Goal: Task Accomplishment & Management: Manage account settings

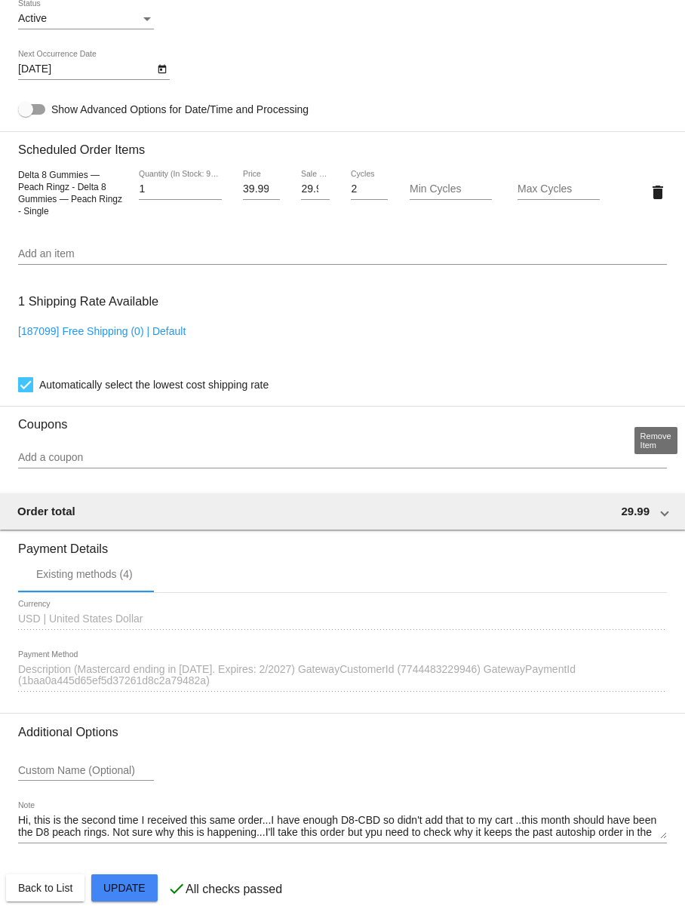
scroll to position [970, 0]
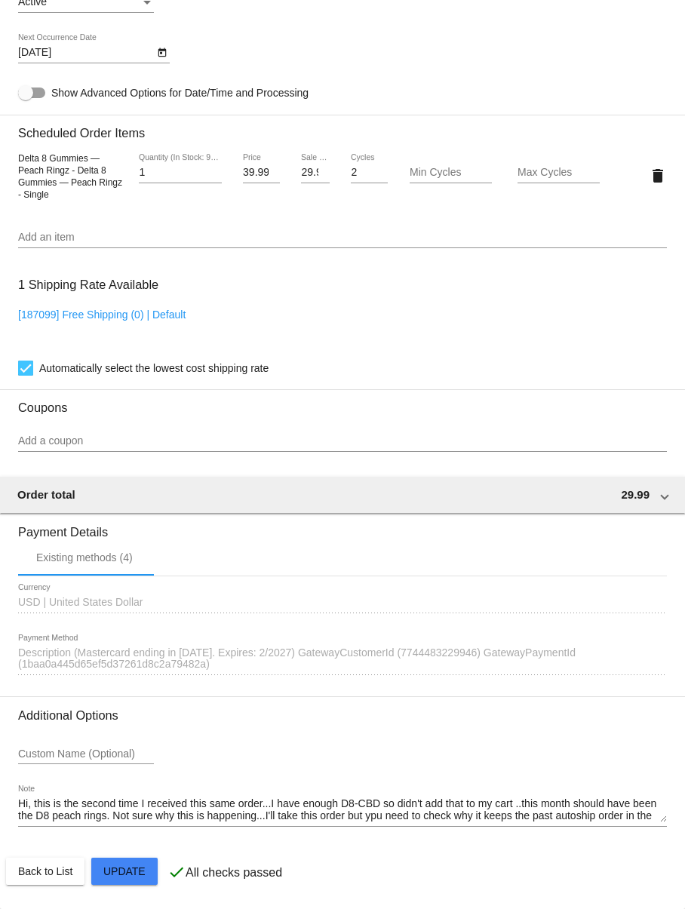
click at [660, 822] on div "Hi, this is the second time I received this same order...I have enough D8-CBD s…" at bounding box center [342, 805] width 649 height 41
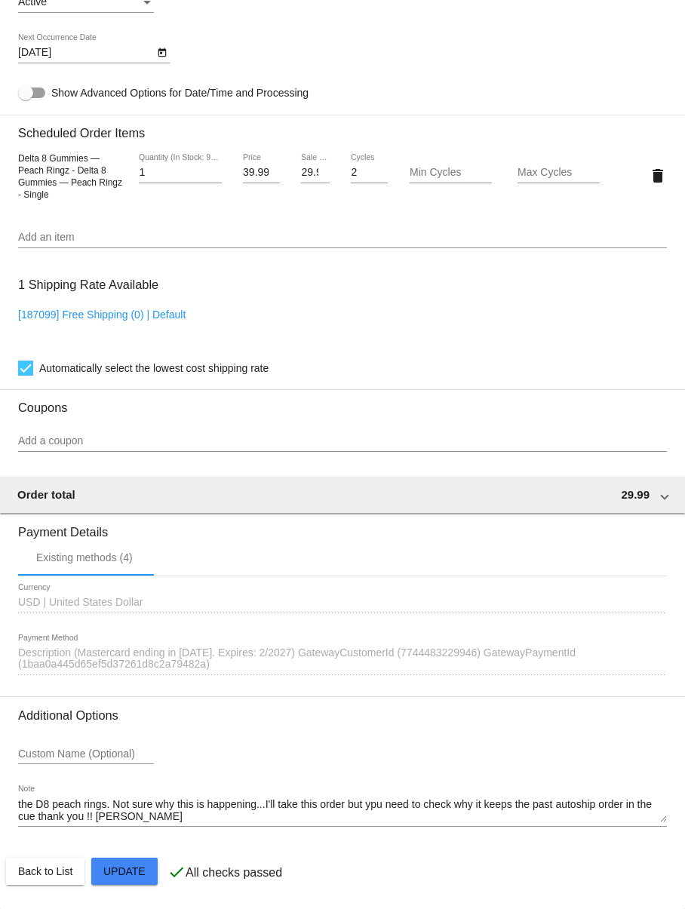
click at [660, 822] on div "Hi, this is the second time I received this same order...I have enough D8-CBD s…" at bounding box center [342, 805] width 649 height 41
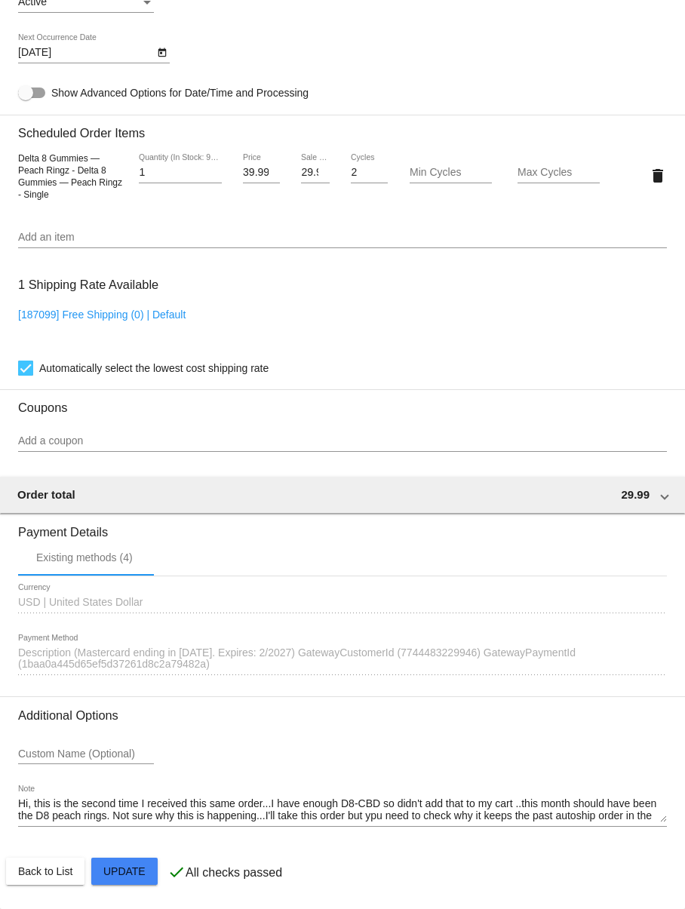
click at [582, 770] on div "Custom Name (Optional)" at bounding box center [342, 756] width 649 height 43
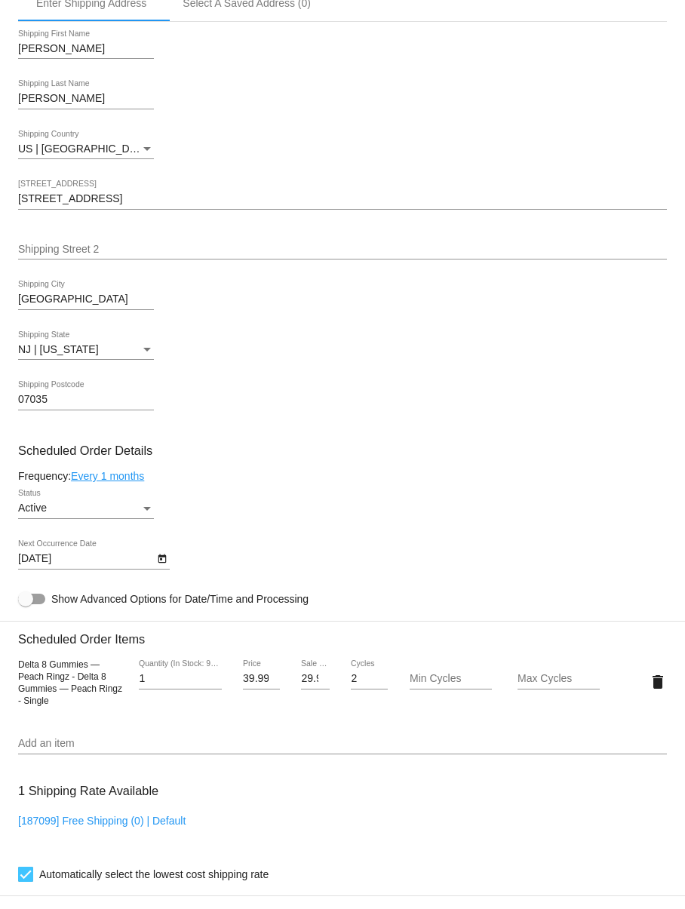
scroll to position [463, 0]
click at [650, 683] on mat-icon "delete" at bounding box center [658, 681] width 18 height 18
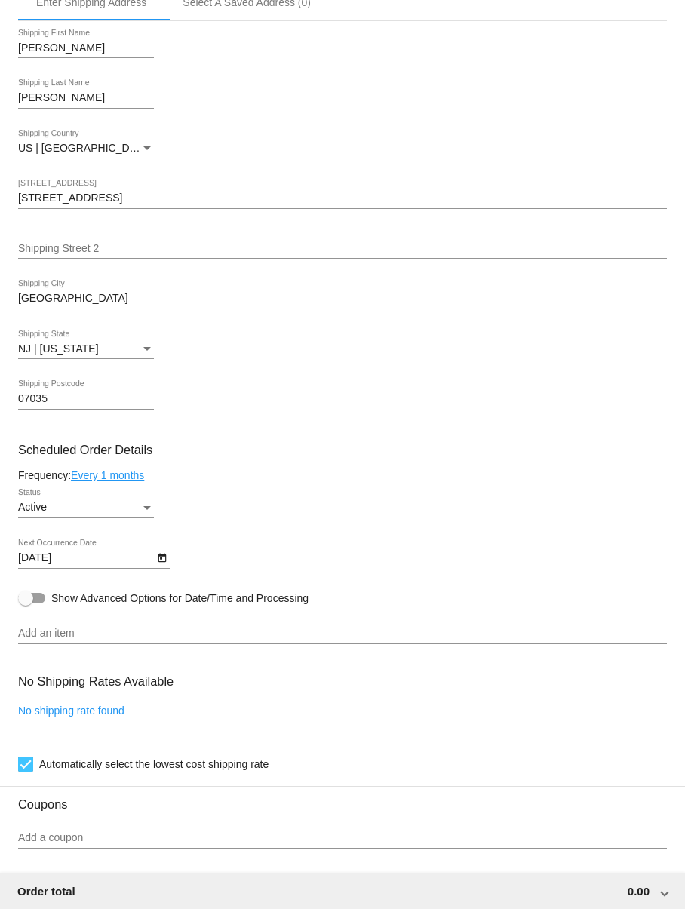
click at [131, 622] on div "Add an item" at bounding box center [342, 629] width 649 height 29
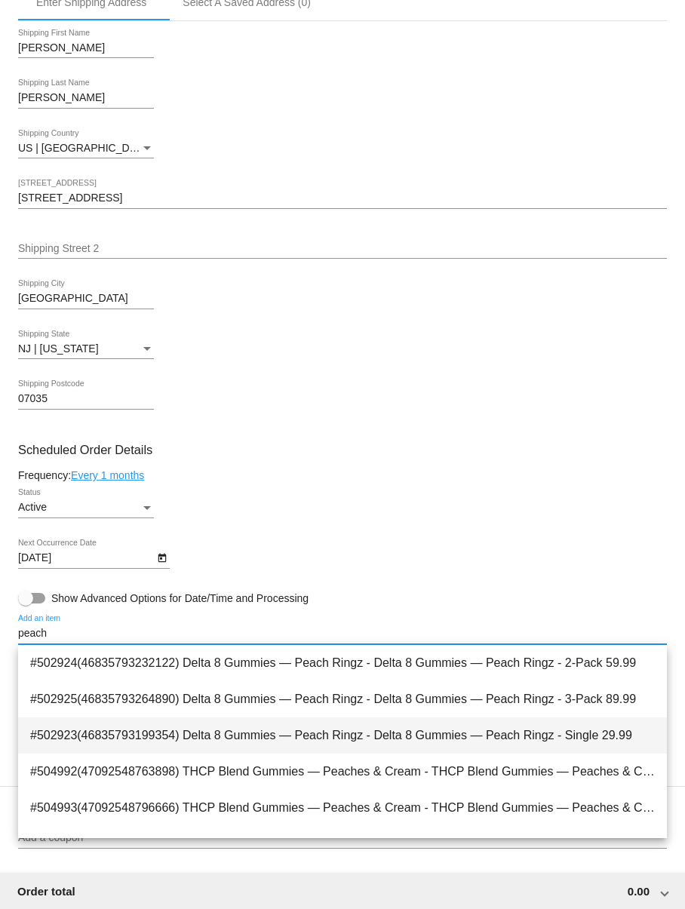
type input "peach"
click at [198, 727] on span "#502923(46835793199354) Delta 8 Gummies — Peach Ringz - Delta 8 Gummies — Peach…" at bounding box center [342, 736] width 625 height 36
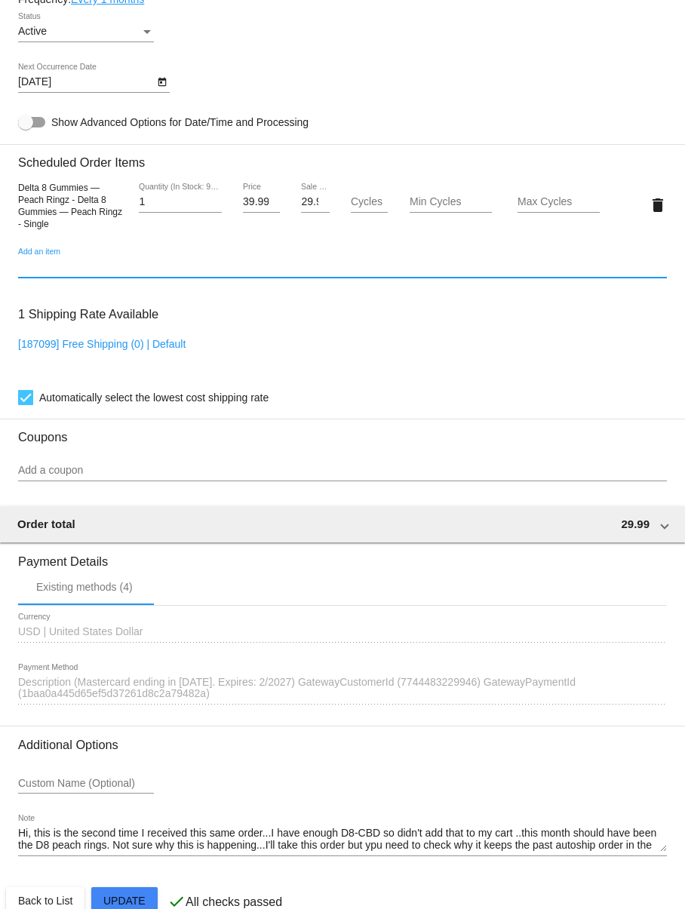
scroll to position [970, 0]
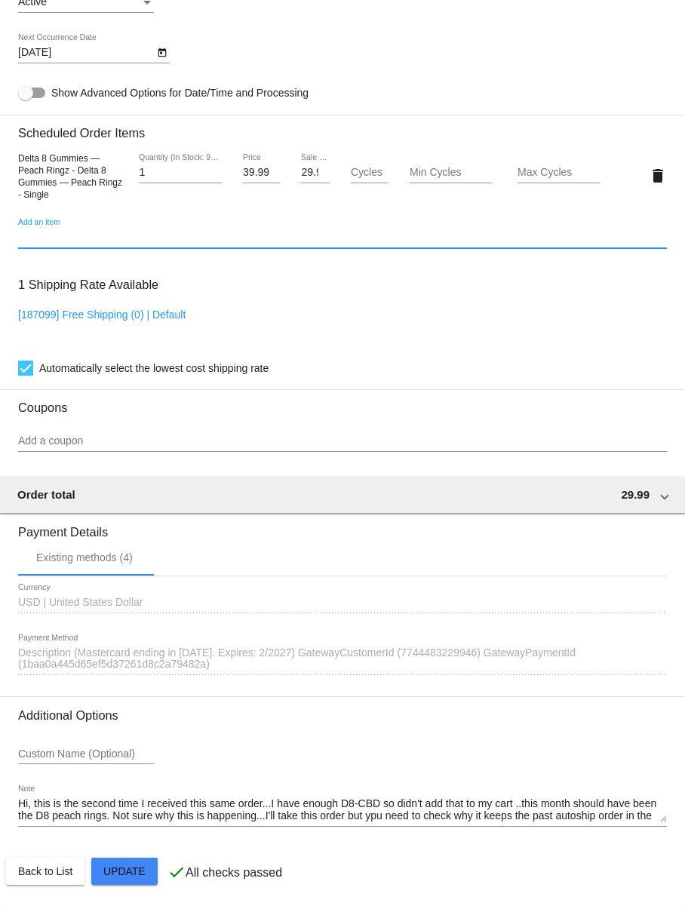
click at [136, 861] on mat-card "Customer 6264118: [PERSON_NAME] [EMAIL_ADDRESS][DOMAIN_NAME] Customer Shipping …" at bounding box center [342, 146] width 685 height 1526
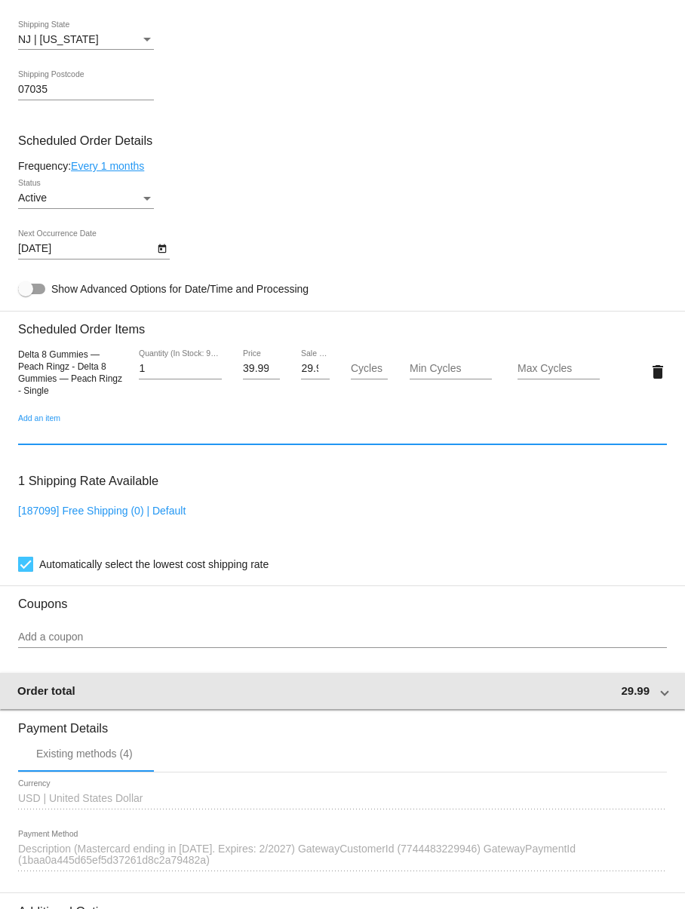
scroll to position [675, 0]
